Goal: Use online tool/utility: Utilize a website feature to perform a specific function

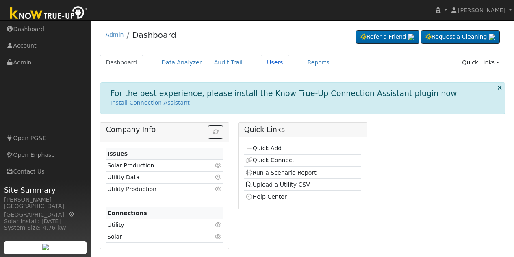
click at [261, 66] on link "Users" at bounding box center [275, 62] width 28 height 15
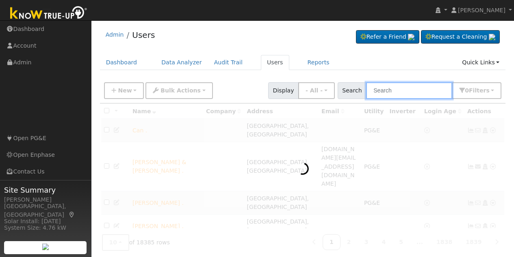
click at [400, 93] on input "text" at bounding box center [409, 90] width 86 height 17
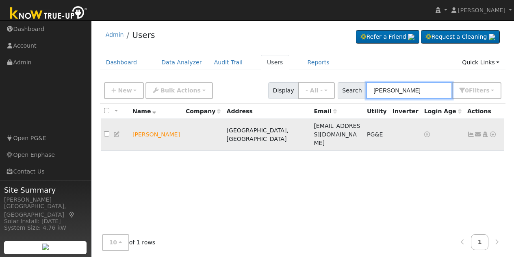
type input "[PERSON_NAME]"
click at [493, 131] on icon at bounding box center [492, 134] width 7 height 6
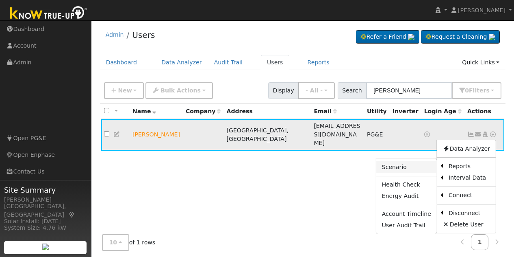
click at [406, 161] on link "Scenario" at bounding box center [406, 166] width 61 height 11
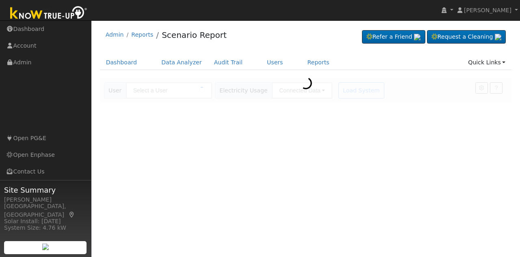
type input "[PERSON_NAME]"
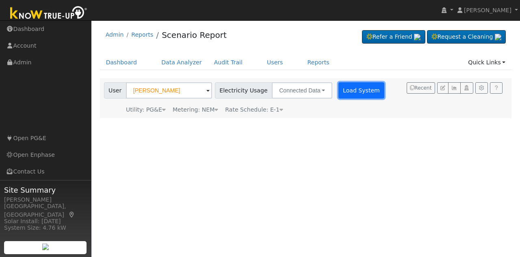
click at [353, 89] on button "Load System" at bounding box center [362, 90] width 46 height 16
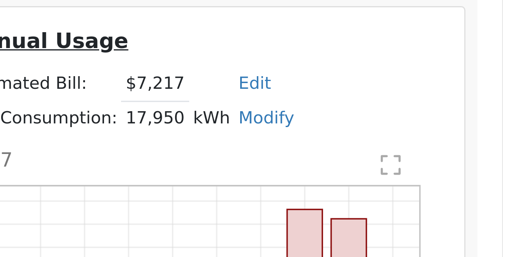
scroll to position [159, 0]
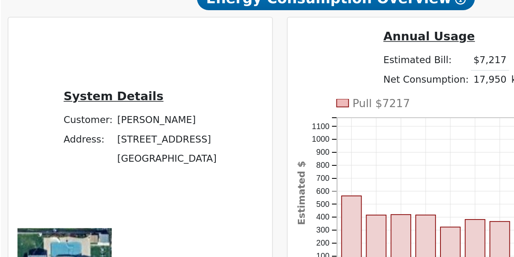
drag, startPoint x: 339, startPoint y: 109, endPoint x: 220, endPoint y: 108, distance: 119.5
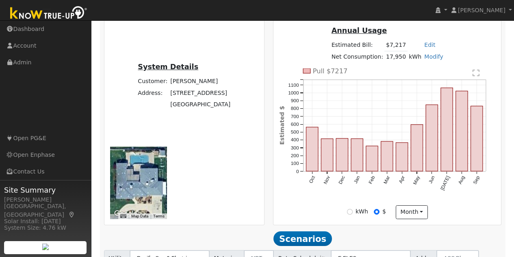
scroll to position [179, 0]
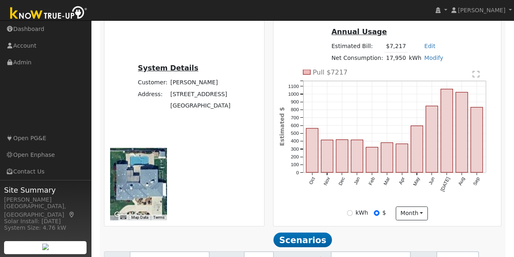
type input "100"
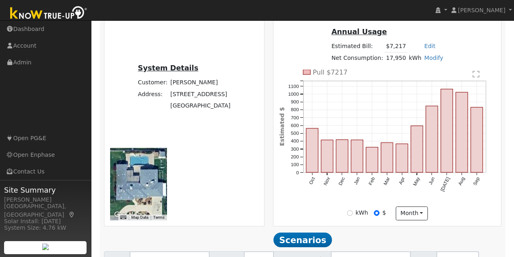
type input "110"
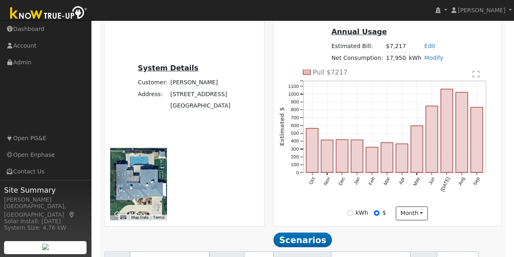
scroll to position [183, 0]
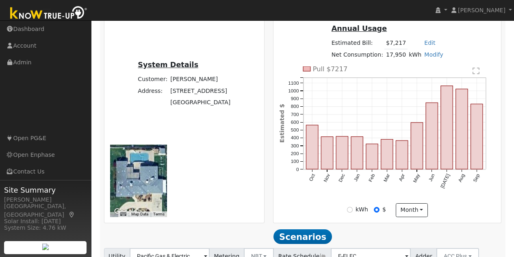
type input "106"
type input "20"
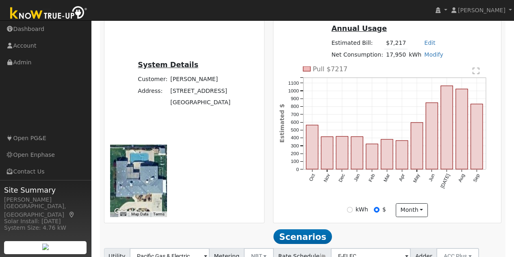
type input "15"
type input "20"
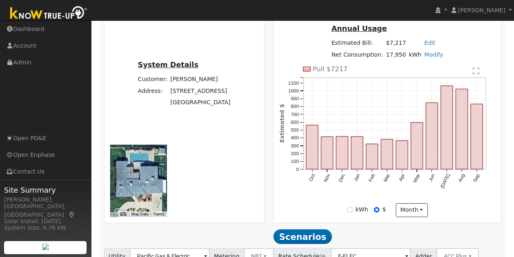
type input "30"
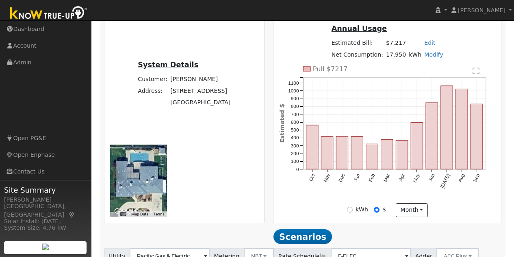
type input "20"
type input "30"
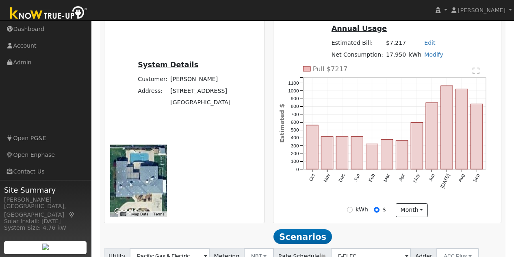
type input "30"
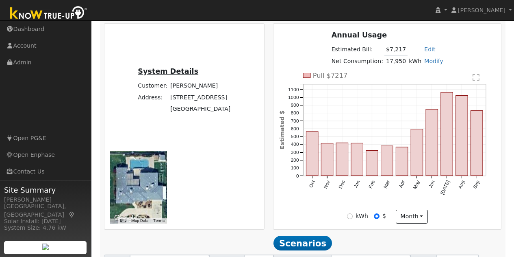
scroll to position [183, 0]
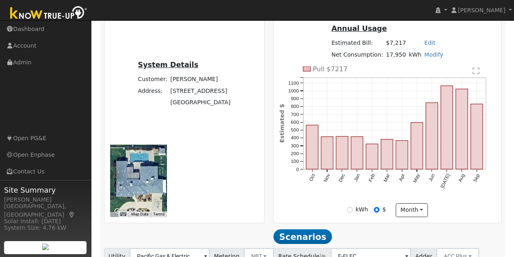
type input "27"
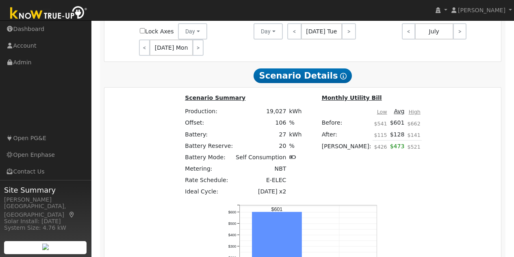
scroll to position [649, 0]
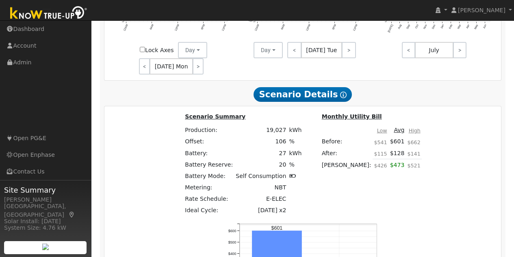
type input "$28,000"
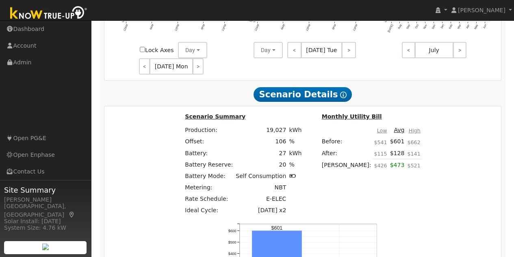
type input "$33,500"
type input "$18,450"
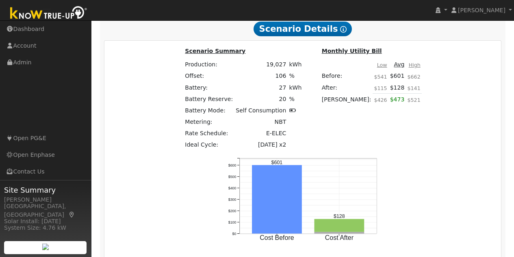
scroll to position [726, 0]
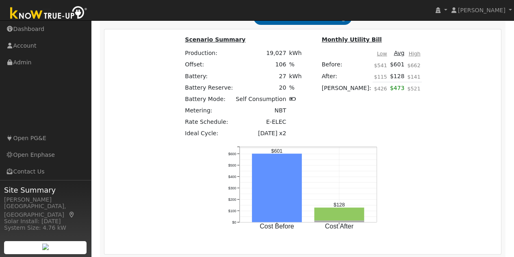
type input "13.53"
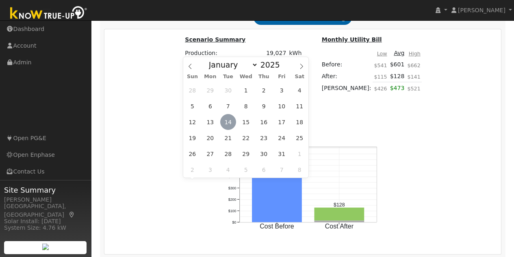
click at [232, 120] on span "14" at bounding box center [228, 122] width 16 height 16
type input "[DATE]"
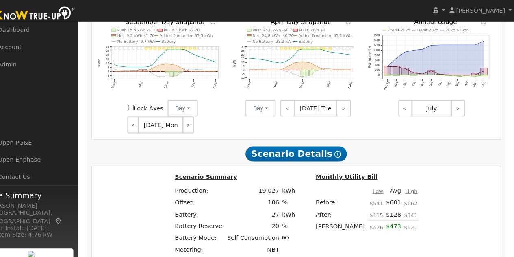
scroll to position [594, 0]
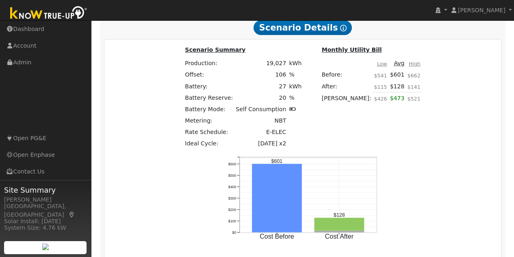
scroll to position [715, 0]
